Goal: Transaction & Acquisition: Purchase product/service

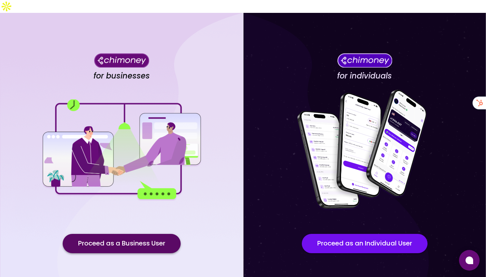
click at [85, 234] on button "Proceed as a Business User" at bounding box center [122, 243] width 118 height 19
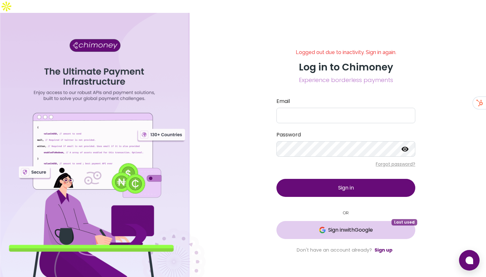
click at [315, 226] on span "Sign in with Google" at bounding box center [345, 230] width 113 height 8
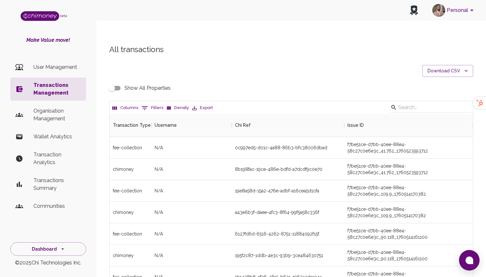
scroll to position [238, 363]
click at [41, 70] on p "User Management" at bounding box center [57, 67] width 48 height 8
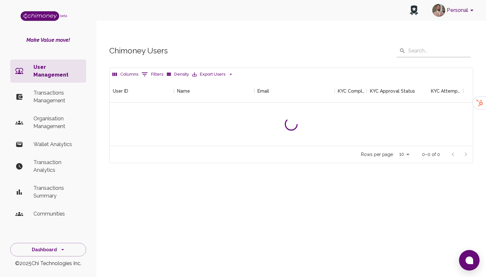
scroll to position [66, 363]
click at [426, 44] on input "text" at bounding box center [439, 50] width 62 height 13
type input "zobo"
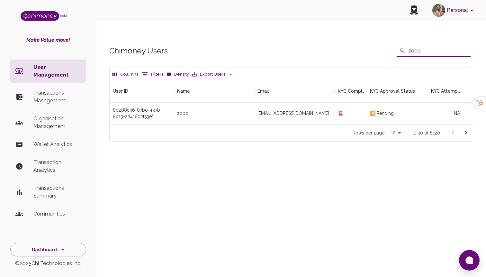
scroll to position [45, 363]
click at [57, 115] on p "Organisation Management" at bounding box center [57, 122] width 48 height 15
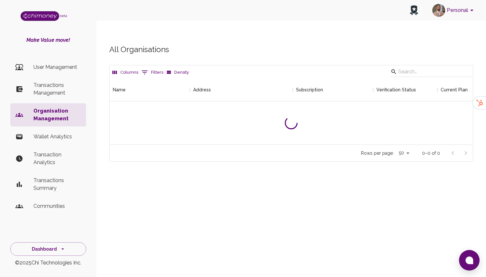
scroll to position [66, 363]
click at [444, 67] on input "Search" at bounding box center [430, 72] width 64 height 10
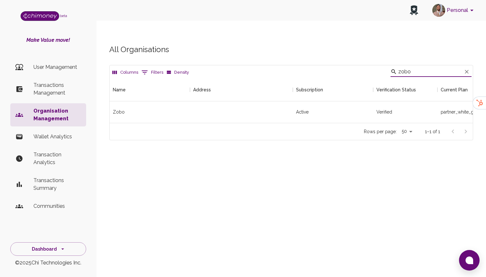
scroll to position [0, 202]
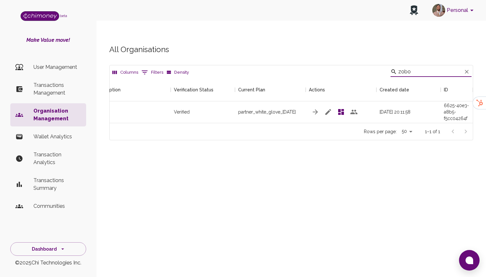
type input "zobo"
click at [330, 108] on icon "button" at bounding box center [328, 112] width 8 height 8
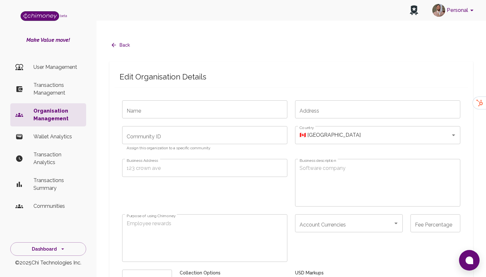
type input "Zobo"
type input "0"
checkbox input "true"
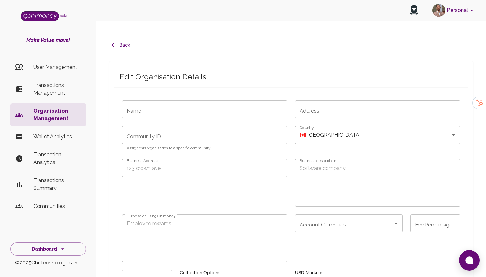
type input "partner_white_glove_[DATE]"
type input "sub_1SII3OA6TBpqSfGxBvXAr01p"
type input "cus_TElaf62UYtcgmN"
radio input "false"
checkbox input "true"
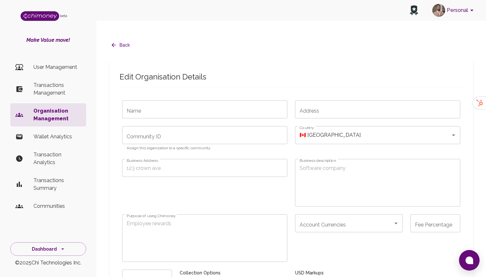
checkbox input "true"
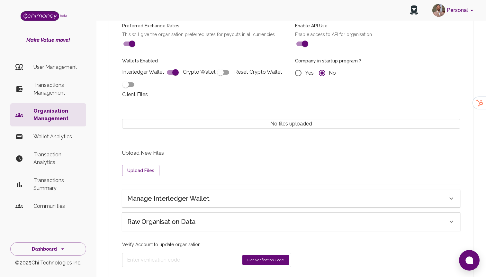
scroll to position [486, 0]
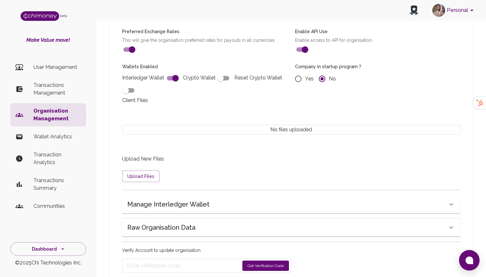
click at [176, 72] on input "checkbox" at bounding box center [175, 78] width 37 height 12
checkbox input "false"
radio input "false"
click at [176, 72] on input "checkbox" at bounding box center [169, 78] width 37 height 12
checkbox input "true"
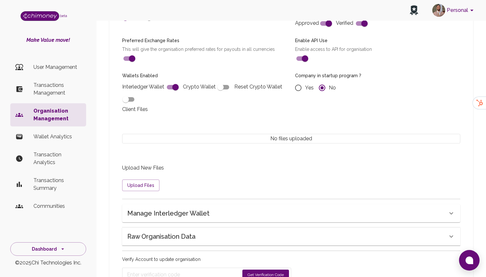
scroll to position [502, 0]
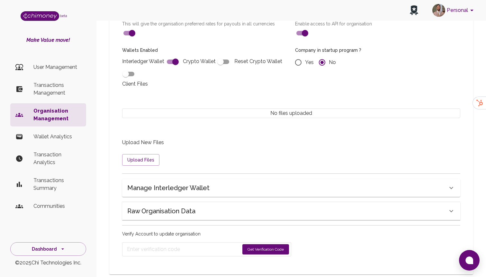
click at [265, 242] on form "Get Verification Code" at bounding box center [206, 249] width 169 height 14
click at [267, 244] on button "Get Verification Code" at bounding box center [265, 249] width 47 height 10
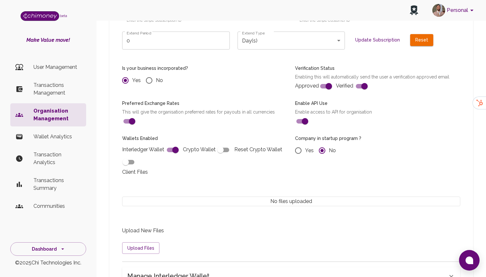
scroll to position [410, 0]
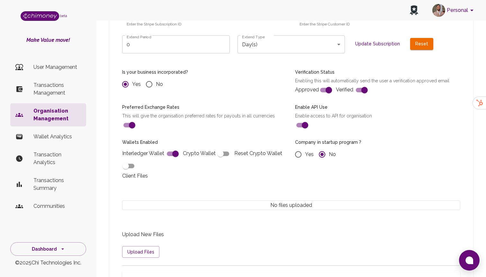
radio input "false"
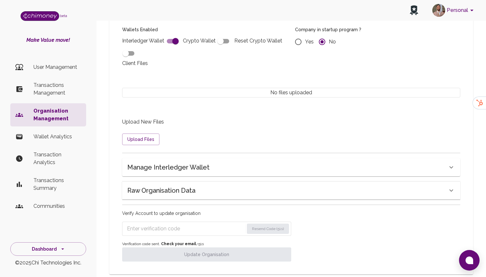
click at [163, 223] on input "Enter verification code" at bounding box center [185, 228] width 117 height 10
paste input "6566"
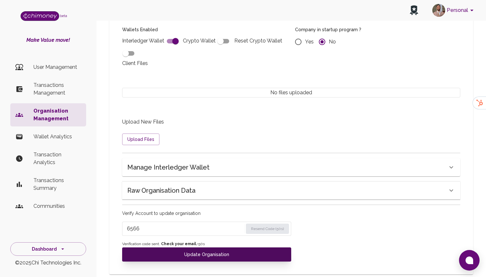
type input "6566"
click at [181, 247] on button "Update Organisation" at bounding box center [206, 254] width 169 height 14
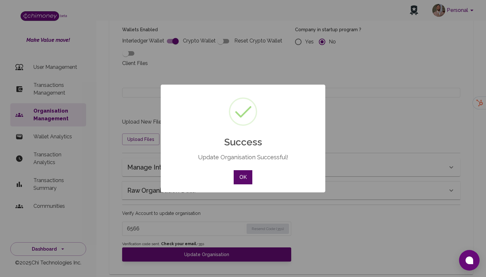
click at [243, 175] on button "OK" at bounding box center [243, 177] width 19 height 14
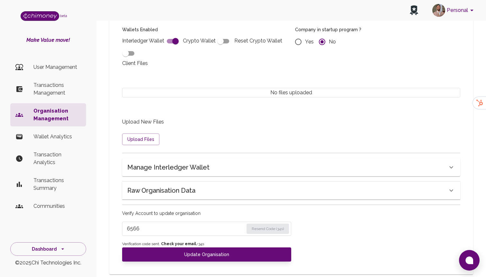
click at [189, 185] on h6 "Raw Organisation Data" at bounding box center [161, 190] width 68 height 10
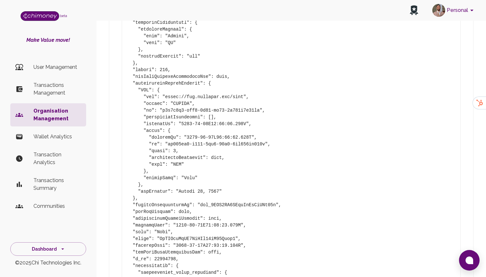
scroll to position [703, 0]
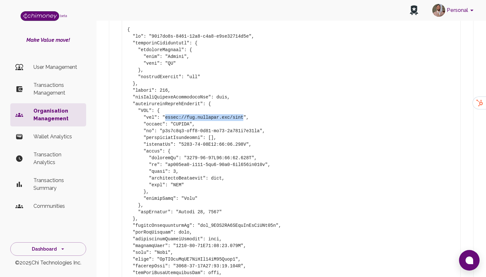
drag, startPoint x: 166, startPoint y: 104, endPoint x: 245, endPoint y: 107, distance: 79.4
copy pre "[URL][DOMAIN_NAME]"
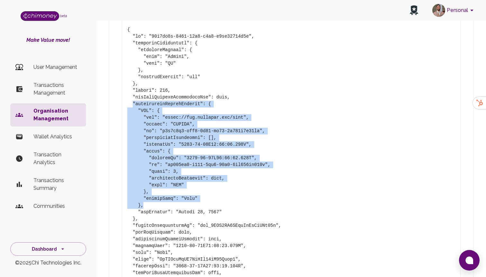
drag, startPoint x: 132, startPoint y: 91, endPoint x: 226, endPoint y: 192, distance: 137.8
copy pre ""interledgerWalletAddress": { "USD": { "url": "https://ilp.chimoney.com/zobo", …"
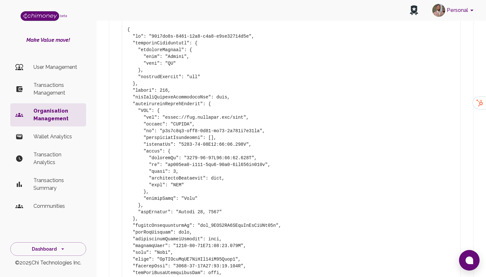
radio input "false"
click at [37, 84] on p "Transactions Management" at bounding box center [57, 88] width 48 height 15
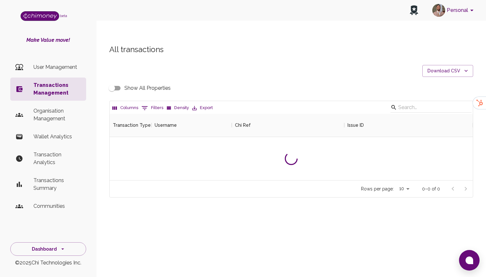
scroll to position [66, 363]
click at [151, 103] on button "0 Filters" at bounding box center [152, 108] width 25 height 10
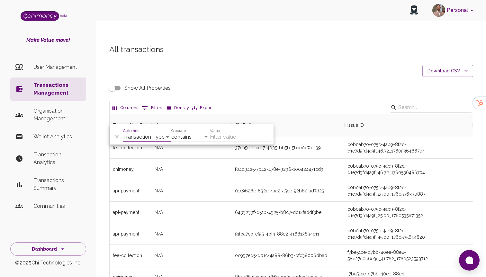
scroll to position [238, 363]
click at [146, 137] on select "Transaction Type Username Chi Ref Issue ID Value Amount Currency Fee ($) FX Rat…" at bounding box center [147, 137] width 48 height 10
select select "email"
click at [123, 132] on select "Transaction Type Username Chi Ref Issue ID Value Amount Currency Fee ($) FX Rat…" at bounding box center [147, 137] width 48 height 10
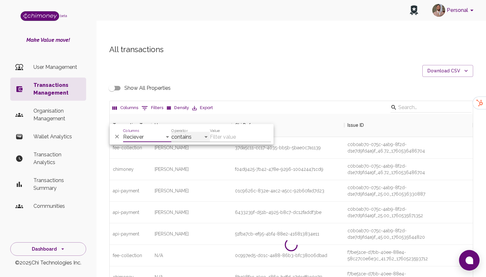
click at [193, 138] on select "contains equals starts with ends with is empty is not empty is any of" at bounding box center [190, 137] width 39 height 10
select select "equals"
click at [171, 132] on select "contains equals starts with ends with is empty is not empty is any of" at bounding box center [190, 137] width 39 height 10
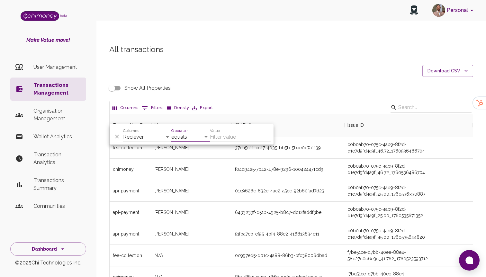
click at [223, 135] on input "Value" at bounding box center [240, 137] width 61 height 10
paste input "celinavola@gmail.com"
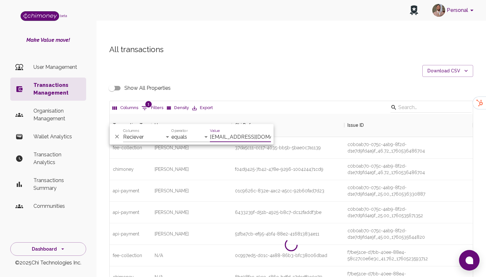
click at [259, 135] on input "celinavola@gmail.com" at bounding box center [240, 137] width 61 height 10
paste input "l45"
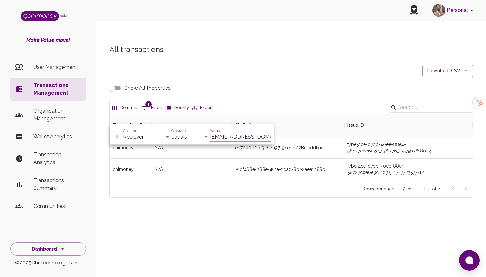
scroll to position [66, 363]
type input "celinavl45@gmail.com"
click at [317, 144] on div "ed7000d3-d3f6-4a97-94ef-b02f9abddbac" at bounding box center [279, 147] width 89 height 6
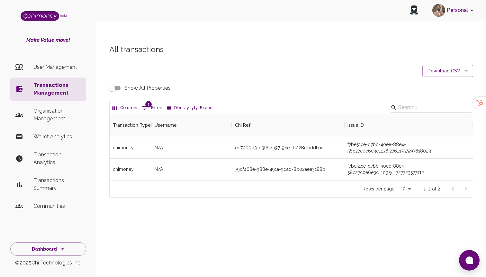
click at [114, 82] on input "Show All Properties" at bounding box center [112, 88] width 37 height 12
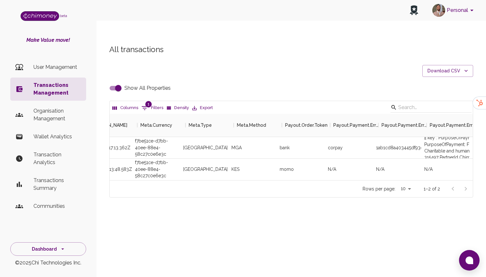
scroll to position [0, 1201]
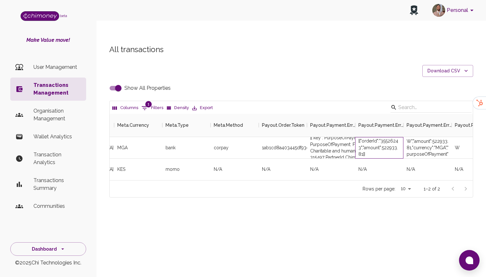
click at [391, 138] on div "[{"orderId":"35526243","amount":522933.81}]" at bounding box center [379, 147] width 42 height 19
copy div "35526243"
click at [64, 86] on p "Transactions Management" at bounding box center [57, 88] width 48 height 15
click at [115, 82] on input "Show All Properties" at bounding box center [118, 88] width 37 height 12
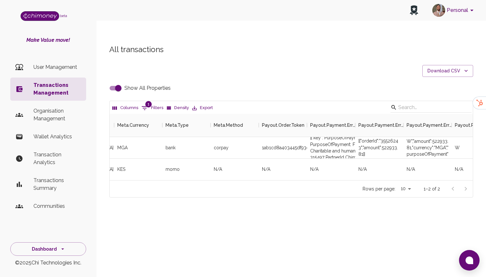
checkbox input "false"
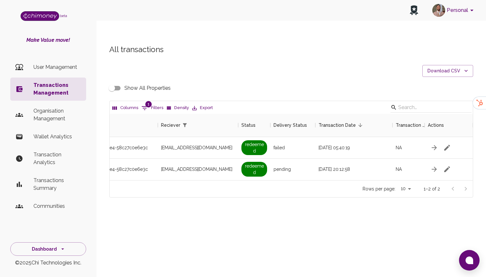
click at [153, 103] on button "1 Filters" at bounding box center [152, 108] width 25 height 10
select select "email"
select select "equals"
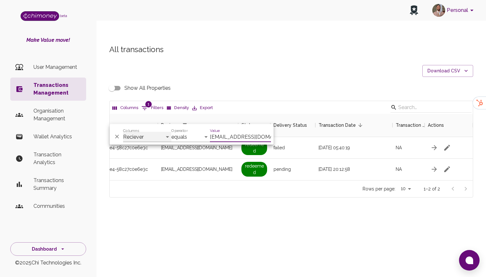
click at [149, 138] on select "Transaction Type Username Chi Ref Issue ID Value Amount Currency Fee ($) FX Rat…" at bounding box center [147, 137] width 48 height 10
select select "chiRef"
click at [123, 132] on select "Transaction Type Username Chi Ref Issue ID Value Amount Currency Fee ($) FX Rat…" at bounding box center [147, 137] width 48 height 10
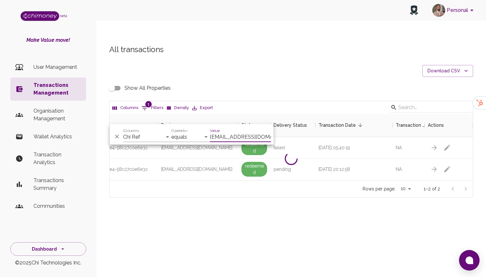
click at [224, 140] on input "celinavl45@gmail.com" at bounding box center [240, 137] width 61 height 10
paste input "f04d9425-7b42-478e-9296-100424471cd9"
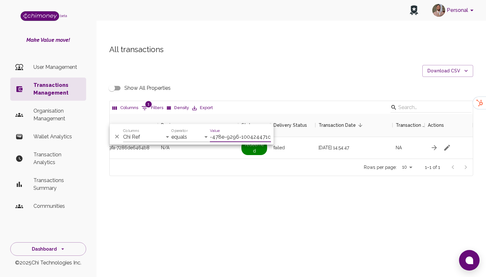
scroll to position [45, 363]
type input "f04d9425-7b42-478e-9296-100424471cd9"
click at [316, 158] on div "Rows per page: 10 10 1–1 of 1" at bounding box center [291, 166] width 363 height 17
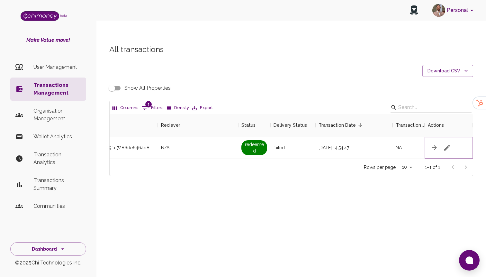
click at [445, 144] on icon "button" at bounding box center [447, 148] width 8 height 8
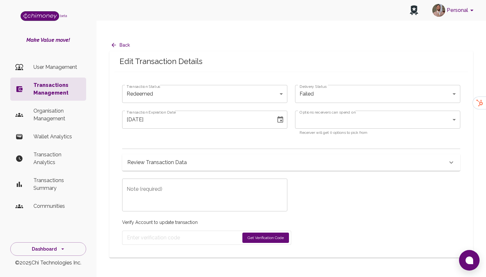
click at [184, 85] on body "Personal beta Make Value move! User Management Transactions Management Organisa…" at bounding box center [243, 145] width 486 height 290
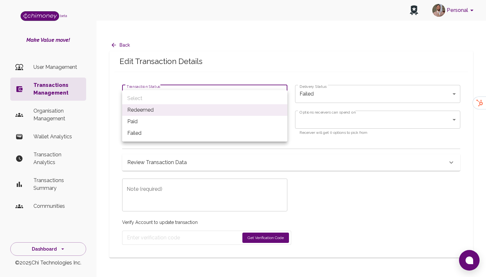
click at [171, 120] on li "Paid" at bounding box center [204, 122] width 165 height 12
type input "paid"
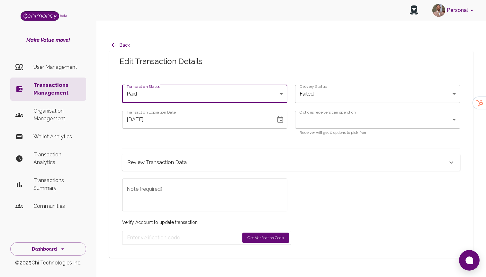
click at [283, 116] on icon "Choose date, selected date is Oct 15, 2025" at bounding box center [280, 119] width 6 height 6
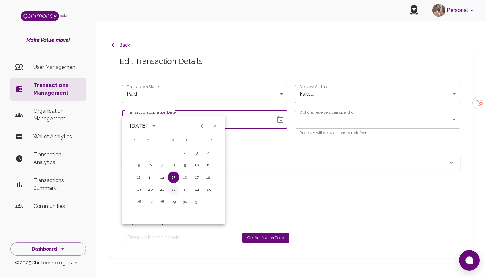
click at [175, 194] on button "22" at bounding box center [174, 190] width 12 height 12
type input "10/22/2025"
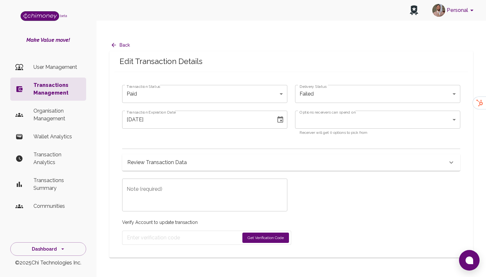
click at [217, 184] on textarea "Note (required)" at bounding box center [205, 195] width 156 height 22
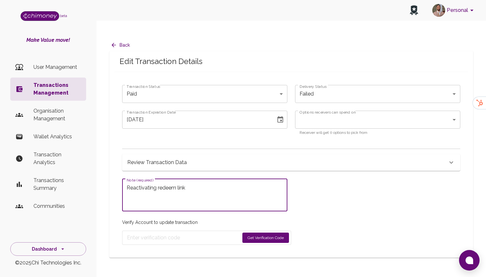
type textarea "Reactivating redeem link"
click at [262, 232] on button "Get Verification Code" at bounding box center [265, 237] width 47 height 10
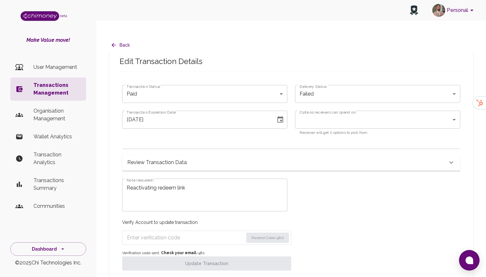
click at [148, 231] on form "Resend Code (48s)" at bounding box center [206, 237] width 169 height 14
click at [152, 232] on input "Enter verification code" at bounding box center [185, 237] width 116 height 10
paste input "3503"
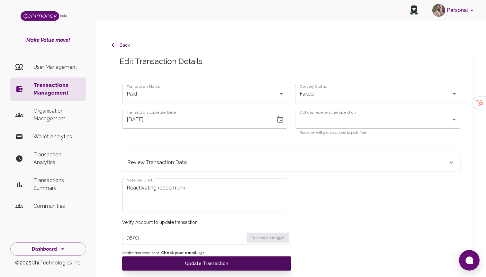
type input "3503"
click at [161, 256] on button "Update Transaction" at bounding box center [206, 263] width 169 height 14
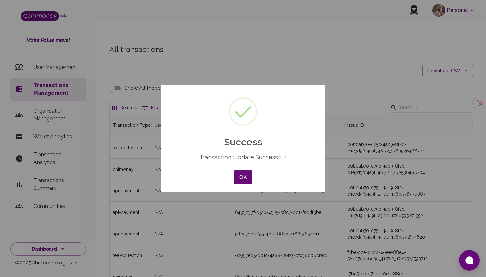
scroll to position [238, 363]
click at [242, 180] on button "OK" at bounding box center [243, 177] width 19 height 14
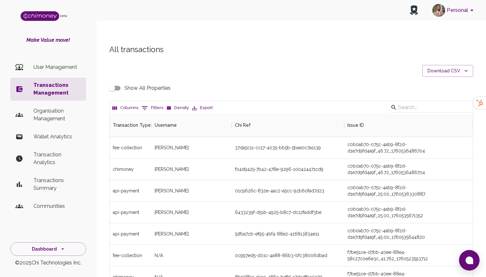
click at [141, 104] on icon "Show filters" at bounding box center [145, 108] width 8 height 8
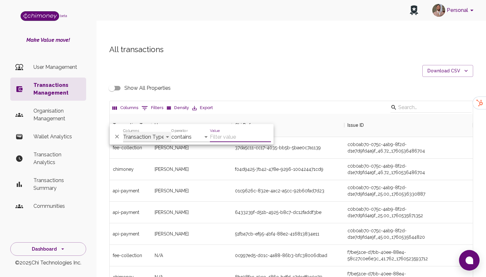
click at [138, 135] on select "Transaction Type Username Chi Ref Issue ID Value Amount Currency Fee ($) FX Rat…" at bounding box center [147, 137] width 48 height 10
select select "chiRef"
click at [123, 132] on select "Transaction Type Username Chi Ref Issue ID Value Amount Currency Fee ($) FX Rat…" at bounding box center [147, 137] width 48 height 10
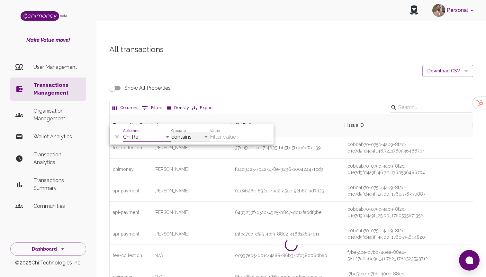
click at [174, 137] on select "contains equals starts with ends with is empty is not empty is any of" at bounding box center [190, 137] width 39 height 10
select select "equals"
click at [171, 132] on select "contains equals starts with ends with is empty is not empty is any of" at bounding box center [190, 137] width 39 height 10
click at [219, 130] on label "Value" at bounding box center [215, 130] width 10 height 5
click at [219, 132] on input "Value" at bounding box center [240, 137] width 61 height 10
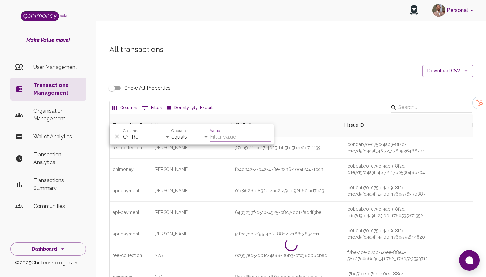
paste input "3503"
type input "3"
paste input "f04d9425-7b42-478e-9296-100424471cd9"
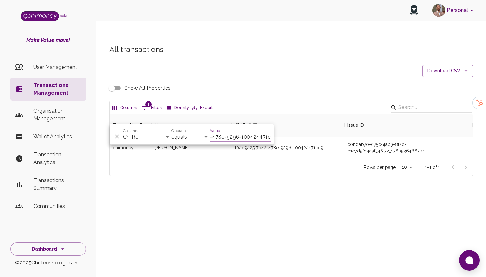
type input "f04d9425-7b42-478e-9296-100424471cd9"
click at [336, 145] on div "f04d9425-7b42-478e-9296-100424471cd9" at bounding box center [288, 148] width 112 height 22
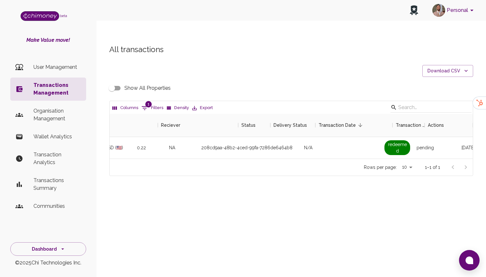
scroll to position [0, 553]
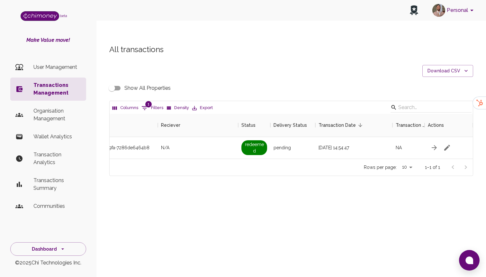
click at [82, 91] on li "Transactions Management" at bounding box center [48, 88] width 76 height 23
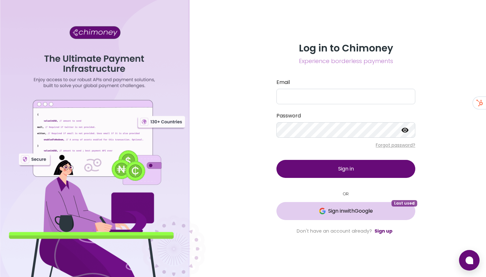
click at [322, 206] on button "Sign in with Google Last used" at bounding box center [345, 211] width 139 height 18
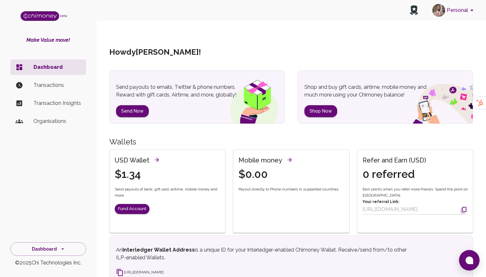
click at [130, 203] on div "USD Wallet $1.34 Send payouts of bank, gift card, airtime, mobile money and mor…" at bounding box center [167, 188] width 115 height 77
click at [135, 204] on button "Fund Account" at bounding box center [132, 209] width 35 height 10
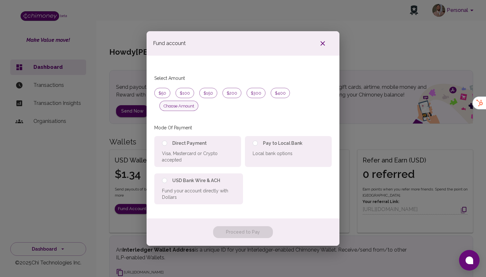
click at [198, 103] on span "Choose amount" at bounding box center [179, 106] width 38 height 6
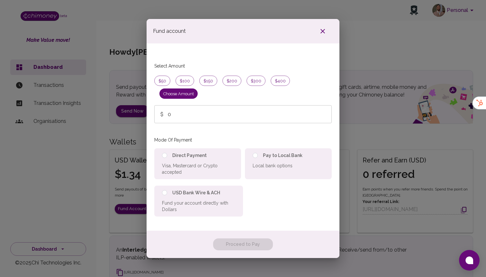
click at [193, 105] on input "0" at bounding box center [250, 114] width 164 height 18
click at [180, 148] on div "Direct Payment Visa, Mastercard or Crypto accepted" at bounding box center [197, 163] width 87 height 31
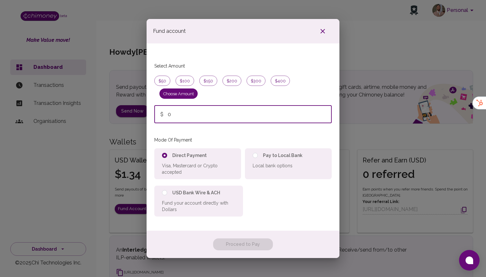
radio input "true"
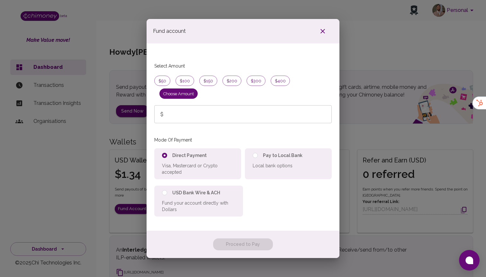
click at [196, 98] on div "Select Amount $50 $100 $150 $200 $300 $400 Choose amount ​ ​" at bounding box center [242, 93] width 177 height 86
click at [188, 108] on input "text" at bounding box center [250, 114] width 164 height 18
click at [165, 84] on span "$50" at bounding box center [162, 81] width 15 height 6
type input "50"
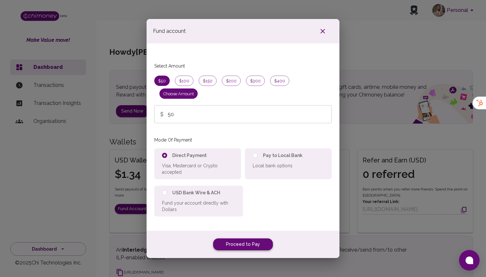
click at [253, 238] on button "Proceed to Pay" at bounding box center [243, 244] width 60 height 12
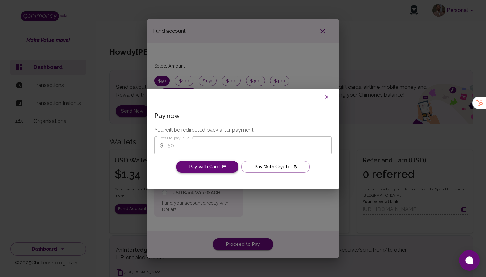
click at [216, 168] on button "Pay with Card" at bounding box center [207, 167] width 62 height 12
click at [207, 165] on button "Pay with Card" at bounding box center [207, 167] width 62 height 12
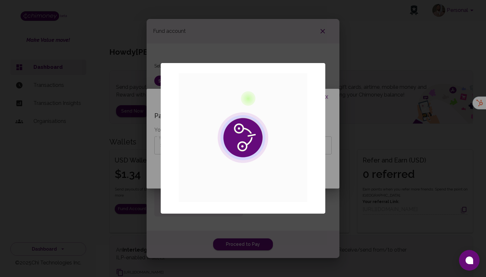
click at [245, 148] on img at bounding box center [243, 137] width 129 height 129
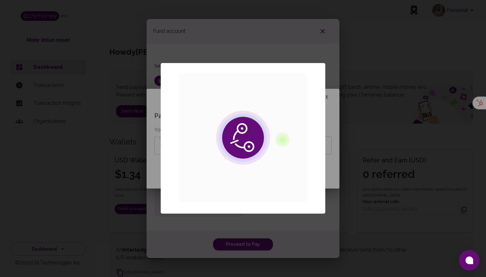
click at [181, 50] on div "× OK No Cancel" at bounding box center [243, 138] width 486 height 277
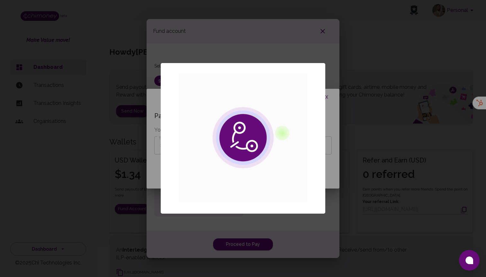
click at [197, 51] on div "× OK No Cancel" at bounding box center [243, 138] width 486 height 277
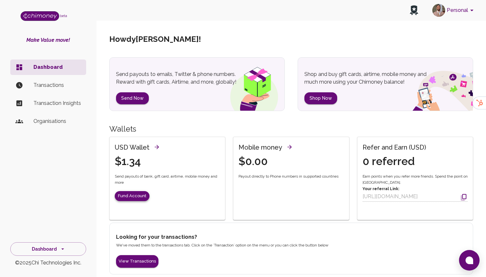
click at [135, 200] on button "Fund Account" at bounding box center [132, 196] width 35 height 10
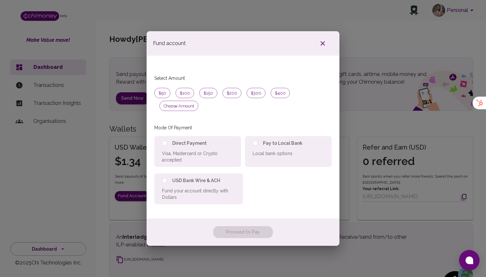
click at [183, 140] on span "Direct Payment" at bounding box center [189, 143] width 34 height 6
click at [267, 140] on span "Pay to Local Bank" at bounding box center [283, 143] width 40 height 6
radio input "false"
radio input "true"
click at [196, 140] on span "Direct Payment" at bounding box center [189, 143] width 34 height 6
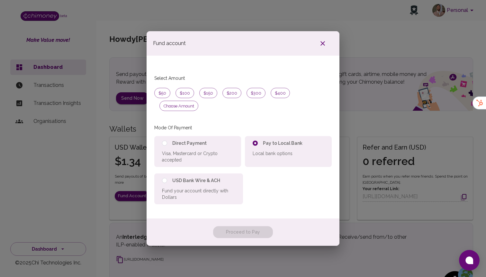
radio input "true"
radio input "false"
click at [183, 187] on span "Fund your account directly with Dollars" at bounding box center [198, 193] width 73 height 13
radio input "false"
radio input "true"
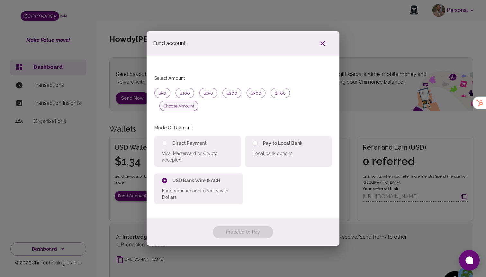
click at [198, 103] on span "Choose amount" at bounding box center [179, 106] width 38 height 6
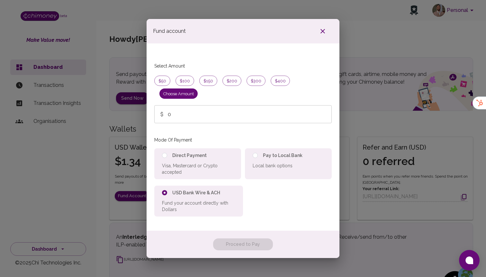
click at [177, 111] on input "0" at bounding box center [250, 114] width 164 height 18
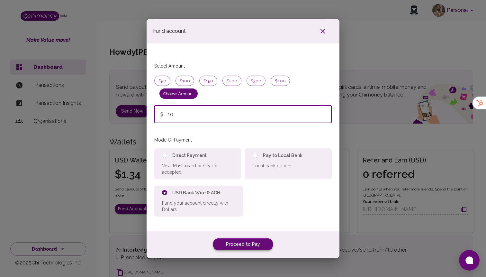
type input "10"
click at [245, 238] on button "Proceed to Pay" at bounding box center [243, 244] width 60 height 12
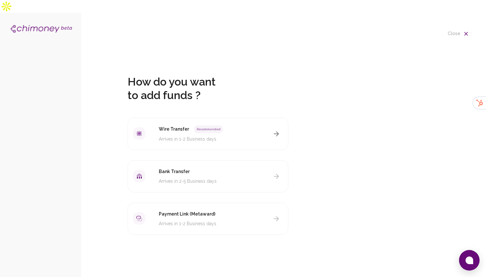
click at [276, 130] on icon "button" at bounding box center [277, 134] width 8 height 8
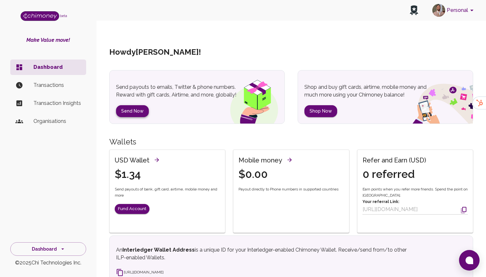
click at [142, 105] on button "Send Now" at bounding box center [132, 111] width 33 height 12
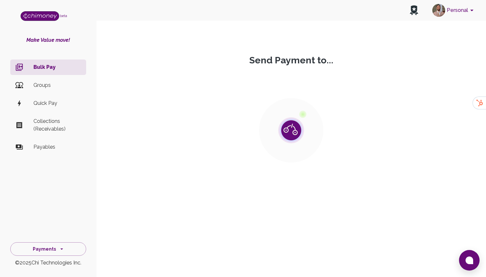
click at [64, 239] on div "Payments" at bounding box center [48, 247] width 96 height 17
click at [59, 246] on icon "side nav" at bounding box center [61, 249] width 6 height 6
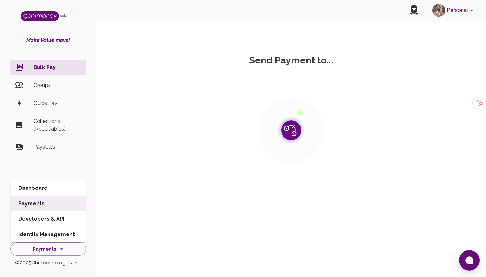
click at [53, 190] on li "Dashboard" at bounding box center [48, 187] width 75 height 15
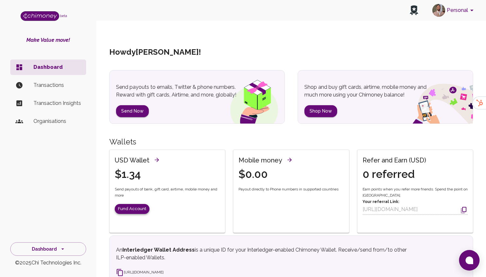
click at [135, 204] on button "Fund Account" at bounding box center [132, 209] width 35 height 10
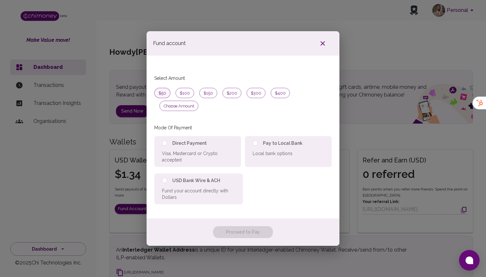
click at [165, 96] on span "$50" at bounding box center [162, 93] width 15 height 6
click at [319, 47] on icon "button" at bounding box center [323, 44] width 8 height 8
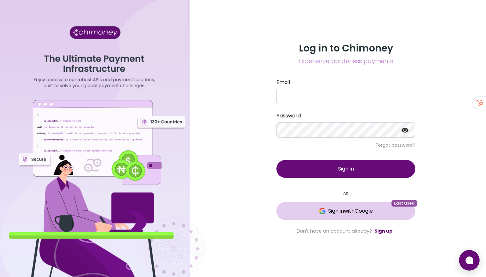
click at [349, 206] on button "Sign in with Google Last used" at bounding box center [345, 211] width 139 height 18
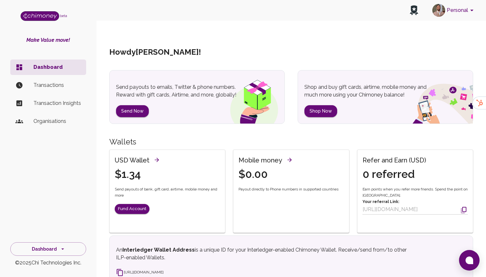
click at [454, 5] on button "Personal" at bounding box center [454, 10] width 49 height 17
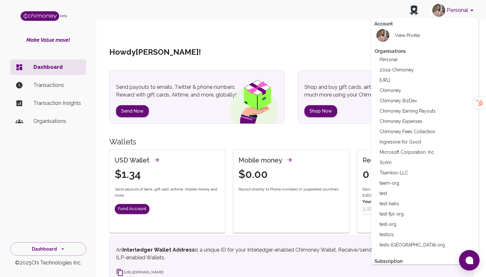
click at [406, 92] on li "Chimoney" at bounding box center [424, 90] width 101 height 10
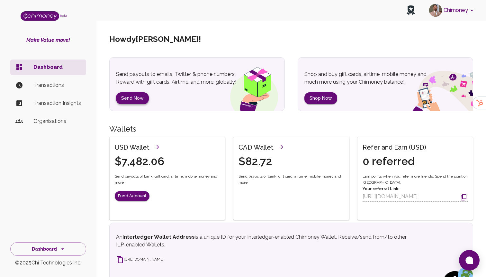
click at [134, 102] on button "Send Now" at bounding box center [132, 98] width 33 height 12
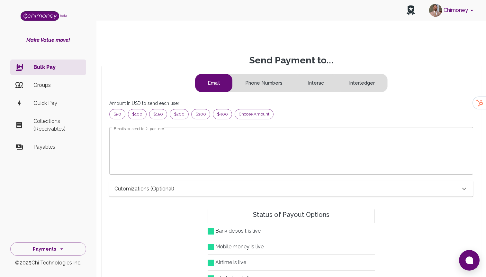
scroll to position [0, 0]
click at [253, 111] on span "Choose amount" at bounding box center [254, 114] width 38 height 6
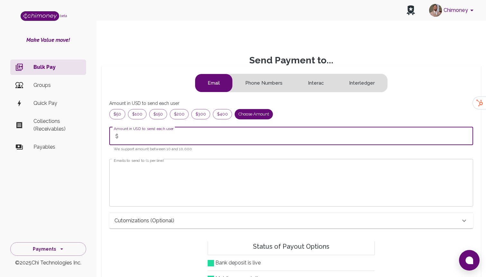
click at [156, 129] on input "Amount in USD to send each user" at bounding box center [298, 136] width 350 height 18
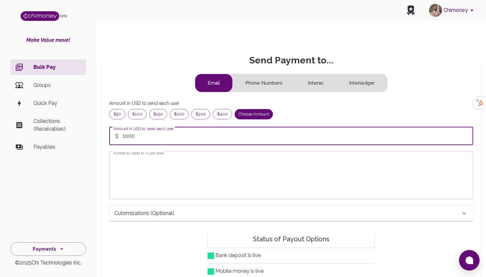
type input "1000"
click at [162, 157] on textarea "Emails to send to (1 per line)" at bounding box center [291, 175] width 355 height 37
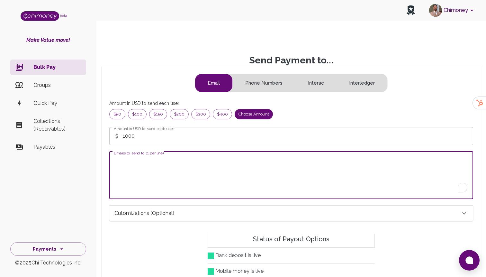
type textarea "x"
paste textarea "[URL][DOMAIN_NAME]"
type textarea "[URL][DOMAIN_NAME]"
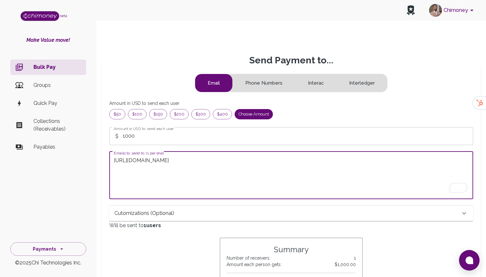
click at [351, 74] on button "Interledger" at bounding box center [362, 83] width 51 height 18
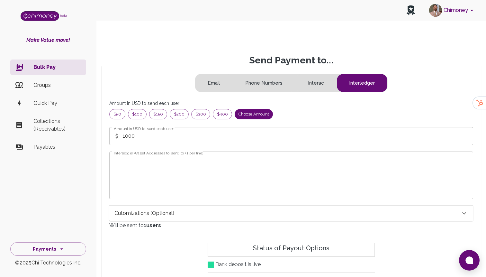
click at [200, 157] on textarea "Interledger Wallet Addresses to send to (1 per line)" at bounding box center [291, 175] width 355 height 37
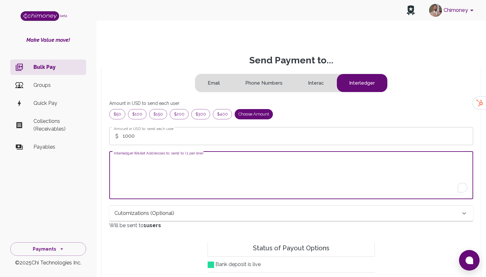
paste textarea "[URL][DOMAIN_NAME]"
click at [192, 167] on textarea "[URL][DOMAIN_NAME]" at bounding box center [291, 175] width 355 height 37
type textarea "[URL][DOMAIN_NAME]"
click at [182, 220] on form "Email Phone Numbers Interac Interledger Amount in USD to send each user $50 $10…" at bounding box center [291, 235] width 364 height 323
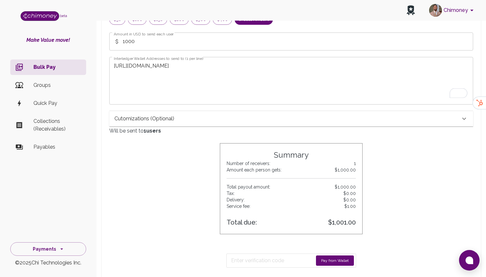
scroll to position [0, 0]
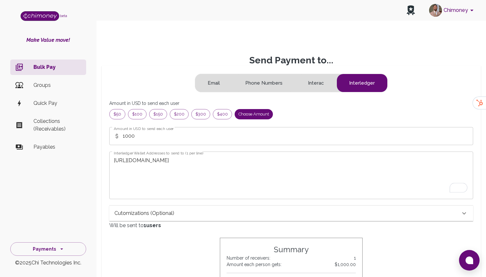
click at [165, 128] on input "1000" at bounding box center [298, 136] width 350 height 18
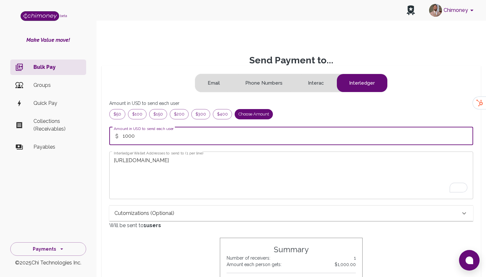
paste input "970.7"
click at [165, 162] on textarea "[URL][DOMAIN_NAME]" at bounding box center [291, 175] width 355 height 37
type input "970.7"
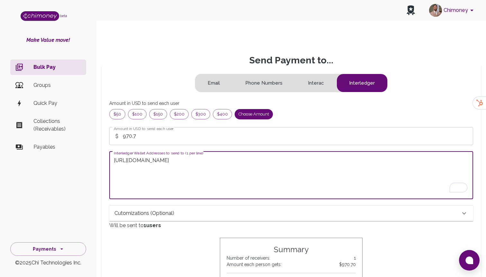
click at [193, 227] on form "Email Phone Numbers Interac Interledger Amount in USD to send each user $50 $10…" at bounding box center [291, 235] width 364 height 323
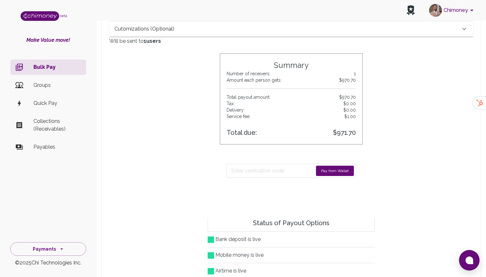
scroll to position [220, 0]
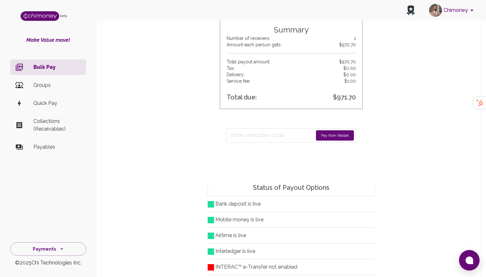
click at [336, 130] on button "Pay from Wallet" at bounding box center [335, 135] width 38 height 10
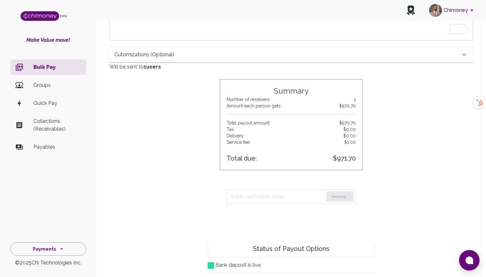
scroll to position [56, 0]
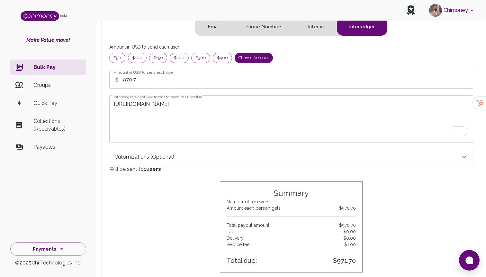
click at [150, 149] on div "Cutomizations (optional)" at bounding box center [291, 156] width 364 height 15
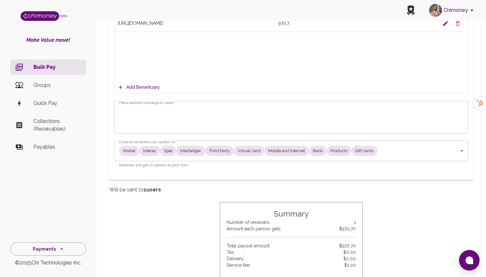
scroll to position [301, 0]
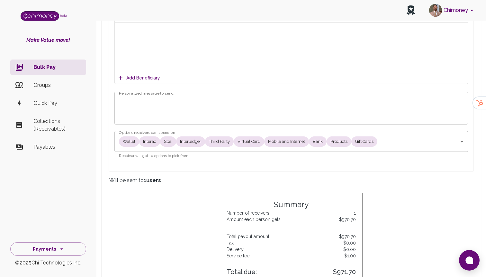
click at [157, 97] on textarea "Personalized message to send" at bounding box center [291, 108] width 345 height 22
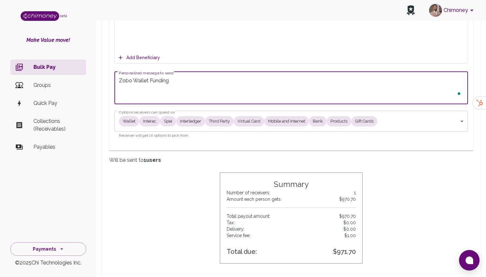
scroll to position [394, 0]
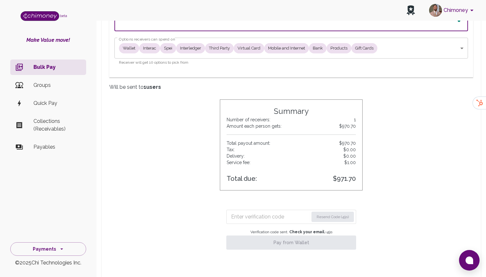
type textarea "Zobo Wallet Funding"
click at [283, 210] on form "Resend Code (41s)" at bounding box center [291, 217] width 130 height 14
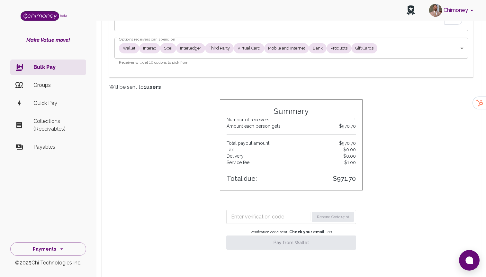
click at [274, 211] on input "Enter verification code" at bounding box center [270, 216] width 78 height 10
paste input "1875"
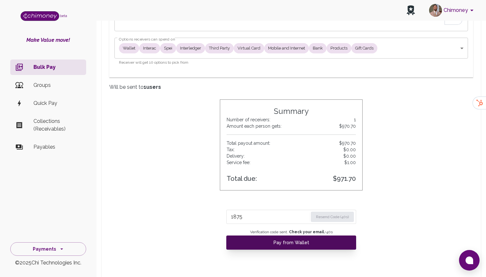
type input "1875"
click at [316, 235] on button "Pay from Wallet" at bounding box center [291, 242] width 130 height 14
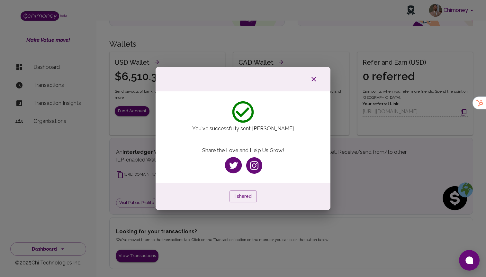
scroll to position [42, 0]
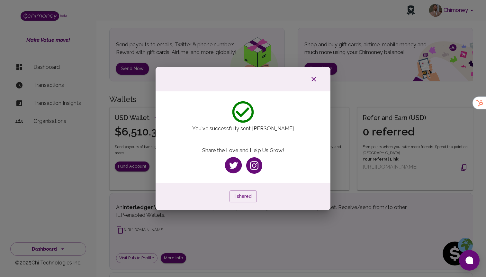
click at [316, 85] on div at bounding box center [243, 79] width 175 height 24
click at [315, 80] on icon "button" at bounding box center [314, 79] width 8 height 8
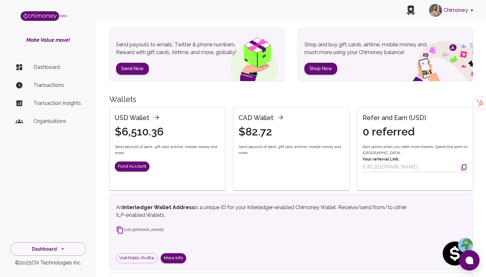
click at [35, 81] on li "Transactions" at bounding box center [48, 84] width 76 height 15
